Goal: Check status

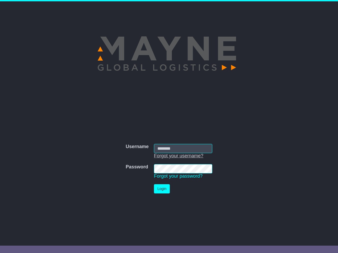
click at [178, 156] on link "Forgot your username?" at bounding box center [178, 155] width 49 height 5
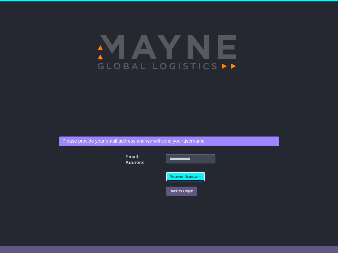
click at [178, 176] on button "Recover Username" at bounding box center [185, 176] width 39 height 9
click at [166, 189] on button "Back to Logon" at bounding box center [181, 191] width 31 height 9
